Goal: Task Accomplishment & Management: Manage account settings

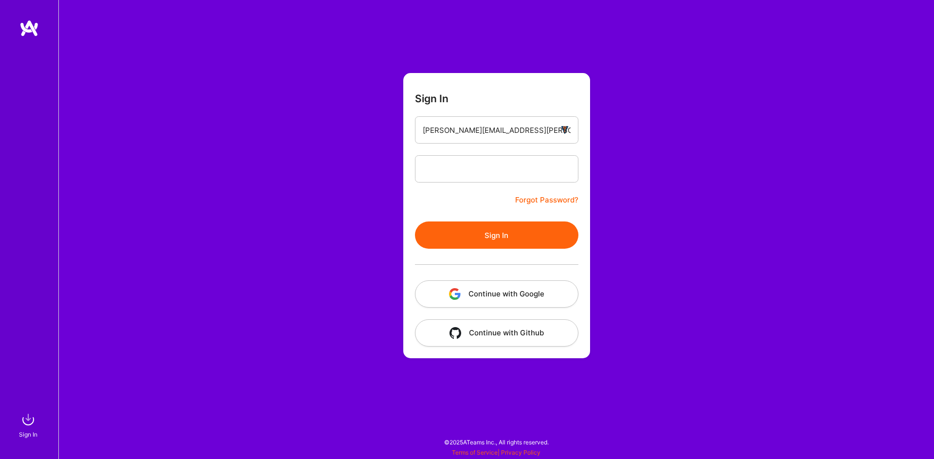
click at [519, 225] on button "Sign In" at bounding box center [496, 234] width 163 height 27
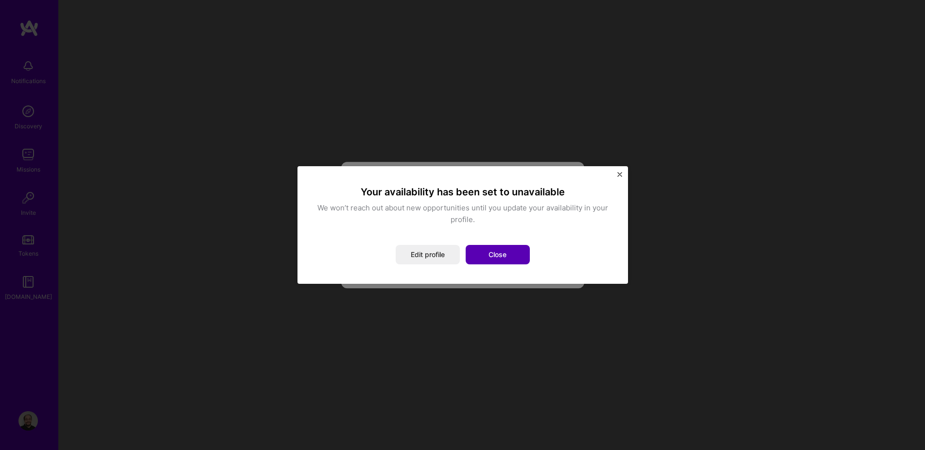
click at [494, 256] on button "Close" at bounding box center [498, 254] width 64 height 19
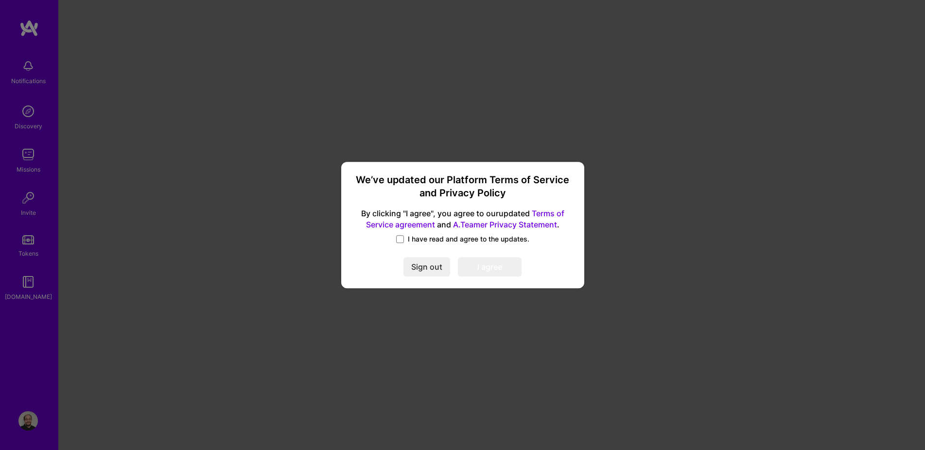
click at [440, 238] on span "I have read and agree to the updates." at bounding box center [469, 239] width 122 height 10
click at [0, 0] on input "I have read and agree to the updates." at bounding box center [0, 0] width 0 height 0
click at [472, 263] on button "I agree" at bounding box center [490, 266] width 64 height 19
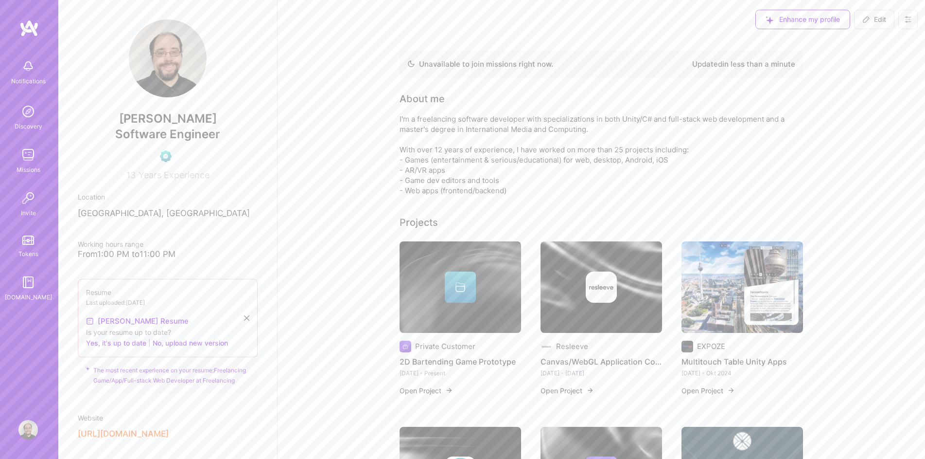
drag, startPoint x: 367, startPoint y: 120, endPoint x: 611, endPoint y: 143, distance: 245.6
